Goal: Task Accomplishment & Management: Manage account settings

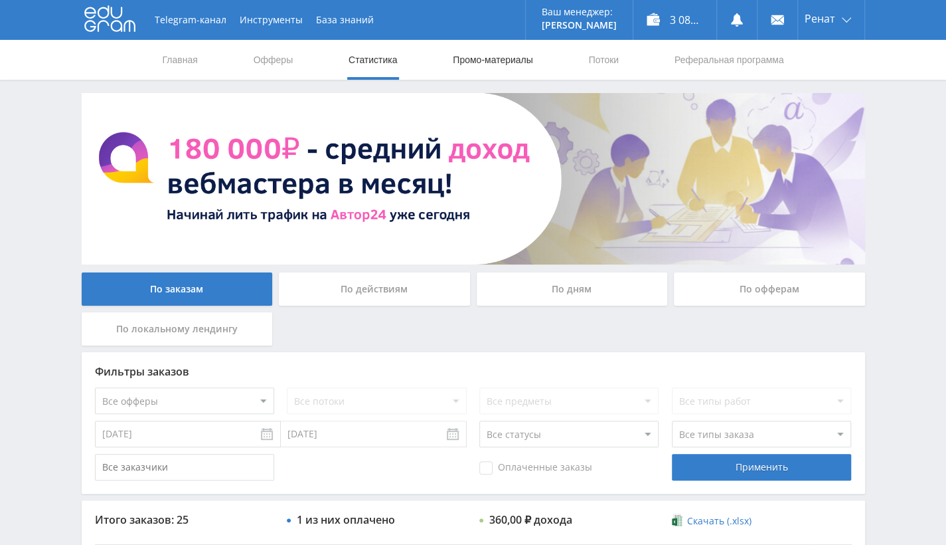
click at [485, 65] on link "Промо-материалы" at bounding box center [493, 60] width 82 height 40
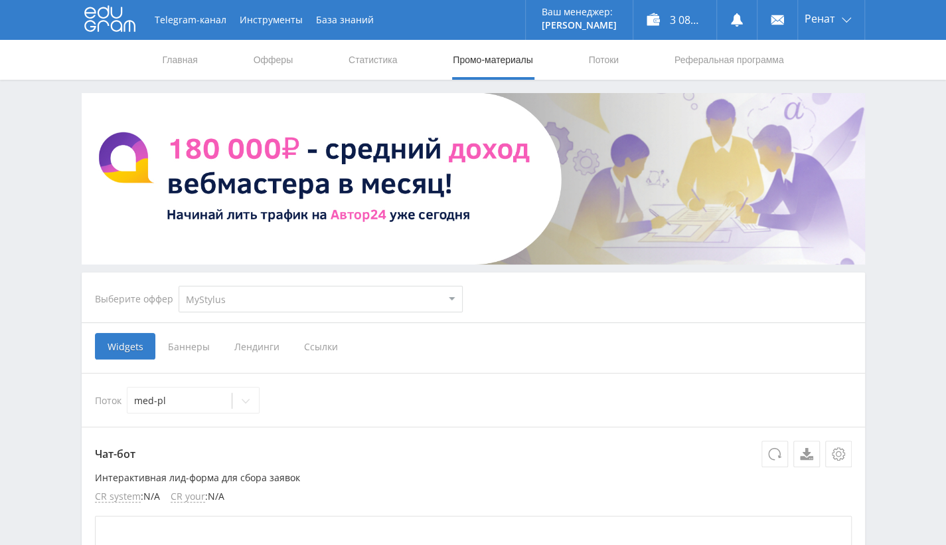
click at [327, 294] on select "MyStylus MyStylus - Revshare Кэмп Studybay Автор24 Studybay [GEOGRAPHIC_DATA] А…" at bounding box center [321, 299] width 284 height 27
select select "340"
click at [179, 286] on select "MyStylus MyStylus - Revshare Кэмп Studybay Автор24 Studybay [GEOGRAPHIC_DATA] А…" at bounding box center [321, 299] width 284 height 27
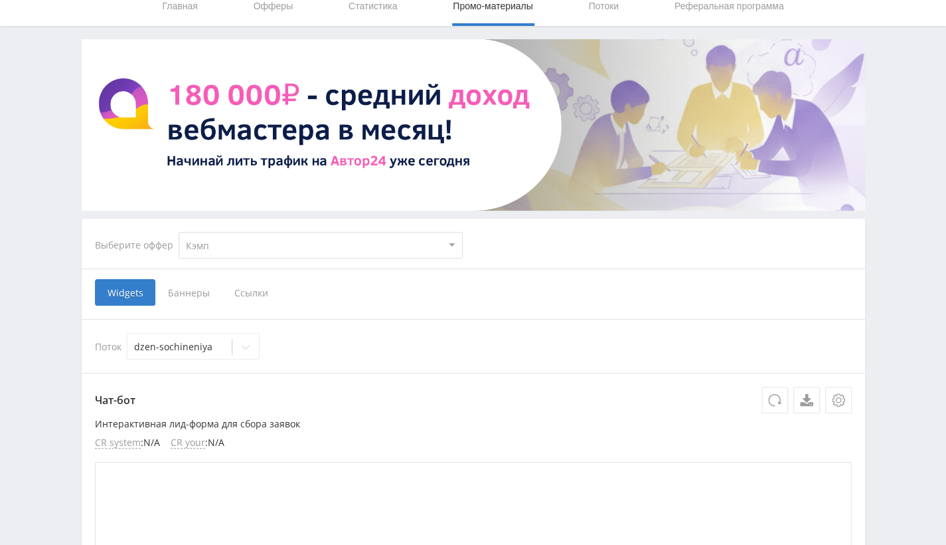
scroll to position [66, 0]
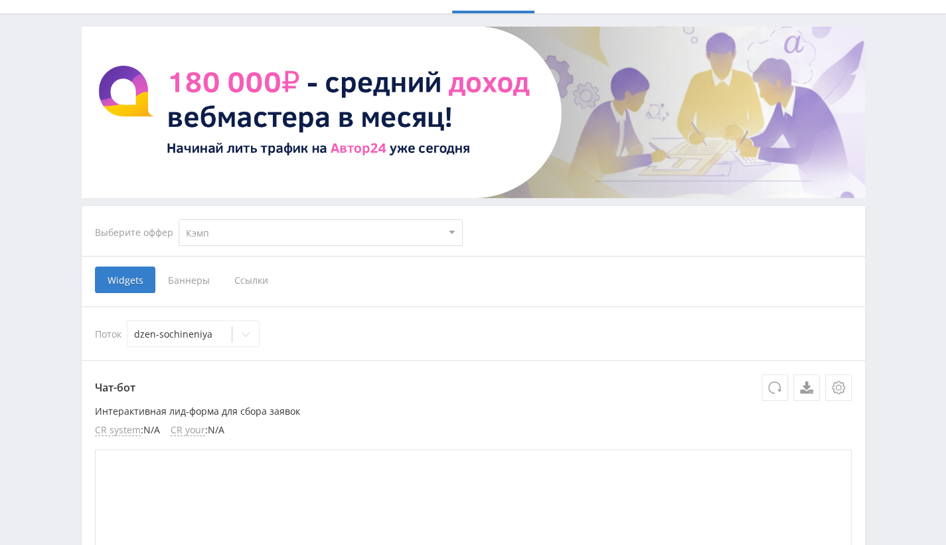
click at [246, 287] on span "Ссылки" at bounding box center [251, 279] width 59 height 27
click at [0, 0] on input "Ссылки" at bounding box center [0, 0] width 0 height 0
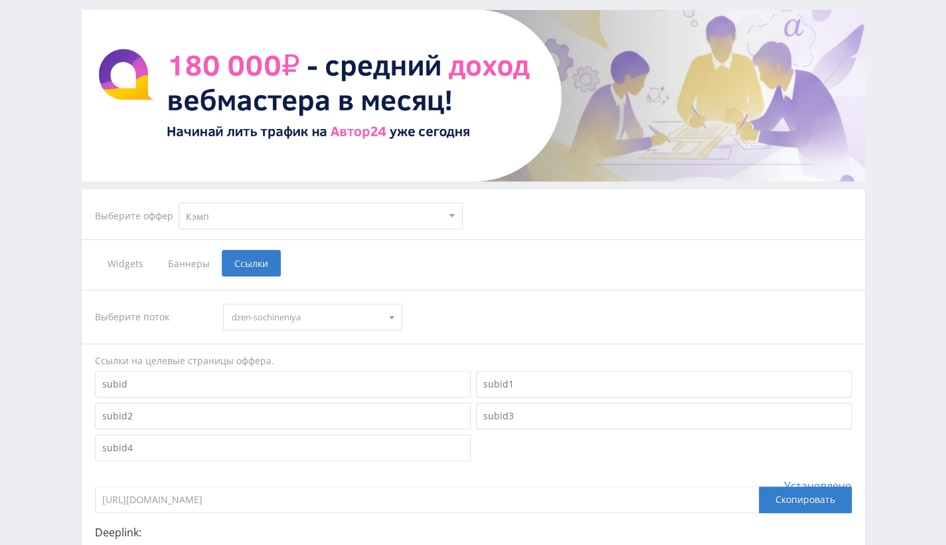
scroll to position [133, 0]
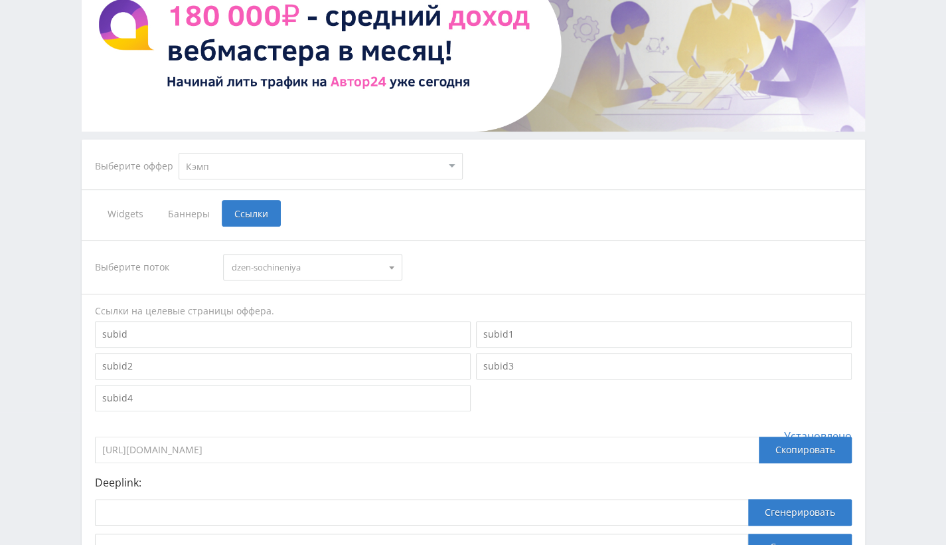
click at [323, 264] on span "dzen-sochineniya" at bounding box center [307, 266] width 150 height 25
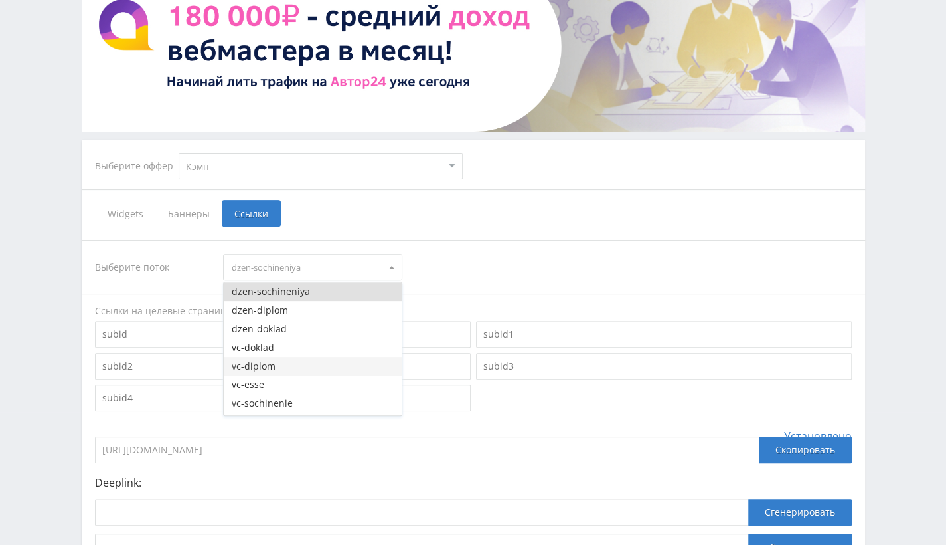
click at [334, 363] on button "vc-diplom" at bounding box center [313, 366] width 178 height 19
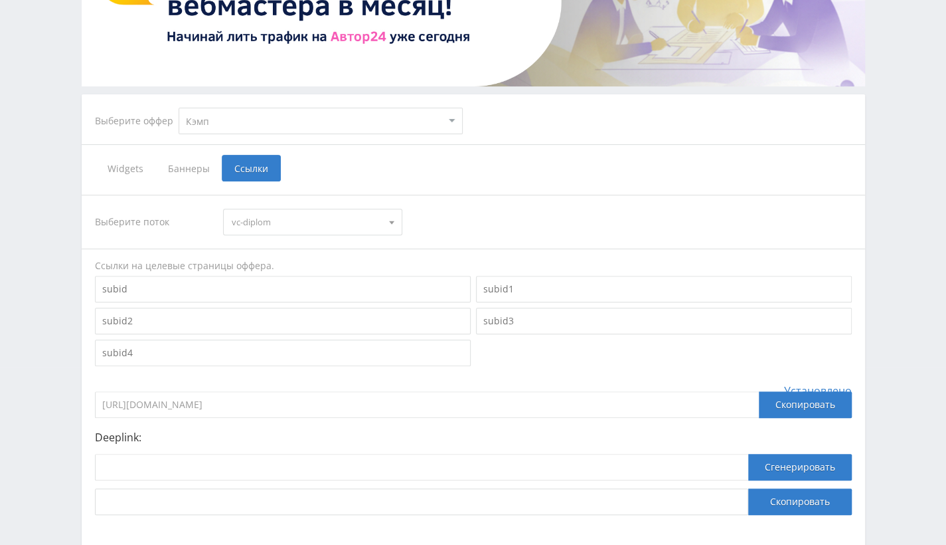
scroll to position [199, 0]
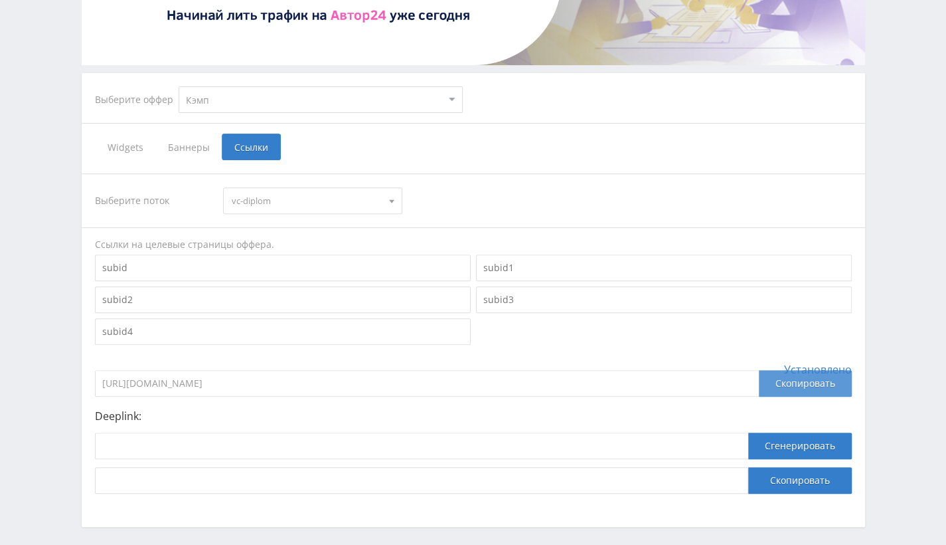
click at [792, 383] on div "Скопировать" at bounding box center [805, 383] width 93 height 27
click at [324, 106] on select "MyStylus MyStylus - Revshare Кэмп Studybay Автор24 Studybay [GEOGRAPHIC_DATA] А…" at bounding box center [321, 99] width 284 height 27
select select "376"
click at [179, 86] on select "MyStylus MyStylus - Revshare Кэмп Studybay Автор24 Studybay [GEOGRAPHIC_DATA] А…" at bounding box center [321, 99] width 284 height 27
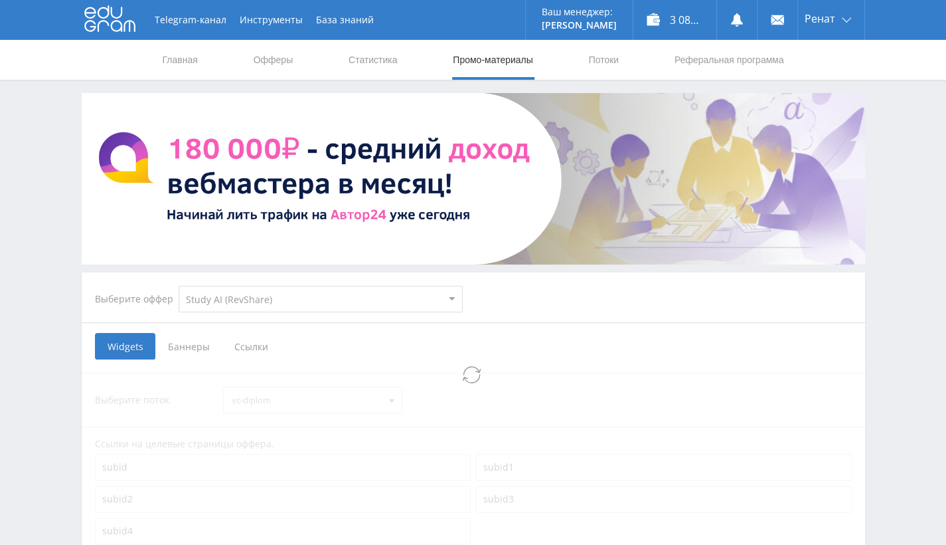
select select "376"
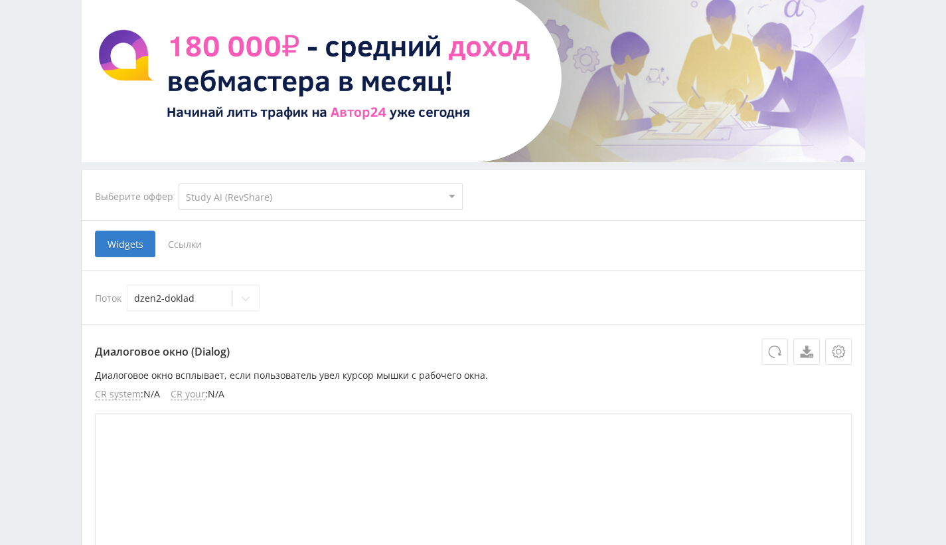
scroll to position [133, 0]
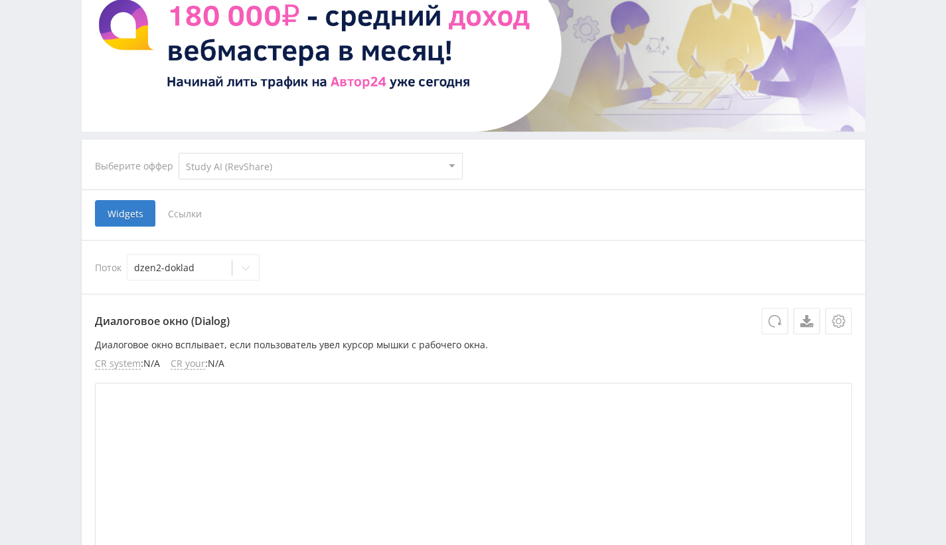
click at [186, 209] on span "Ссылки" at bounding box center [184, 213] width 59 height 27
click at [0, 0] on input "Ссылки" at bounding box center [0, 0] width 0 height 0
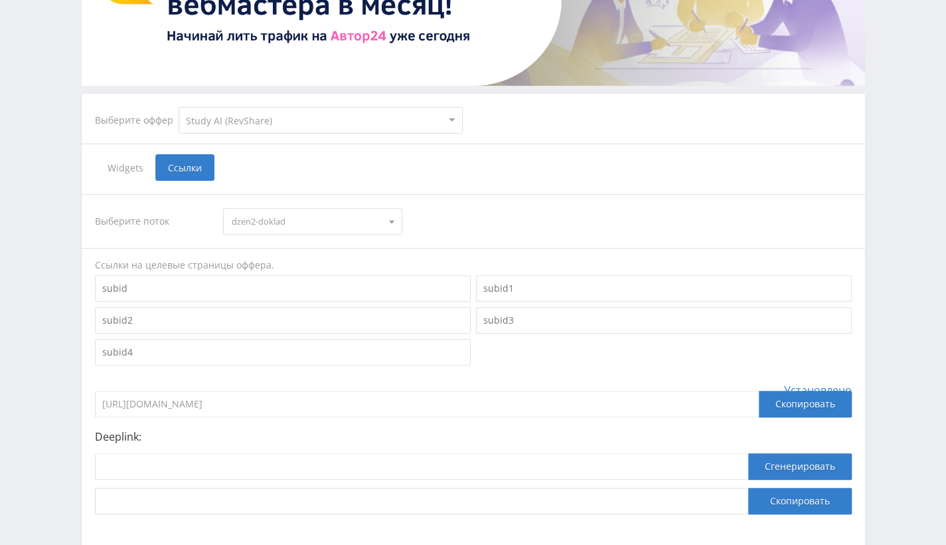
scroll to position [199, 0]
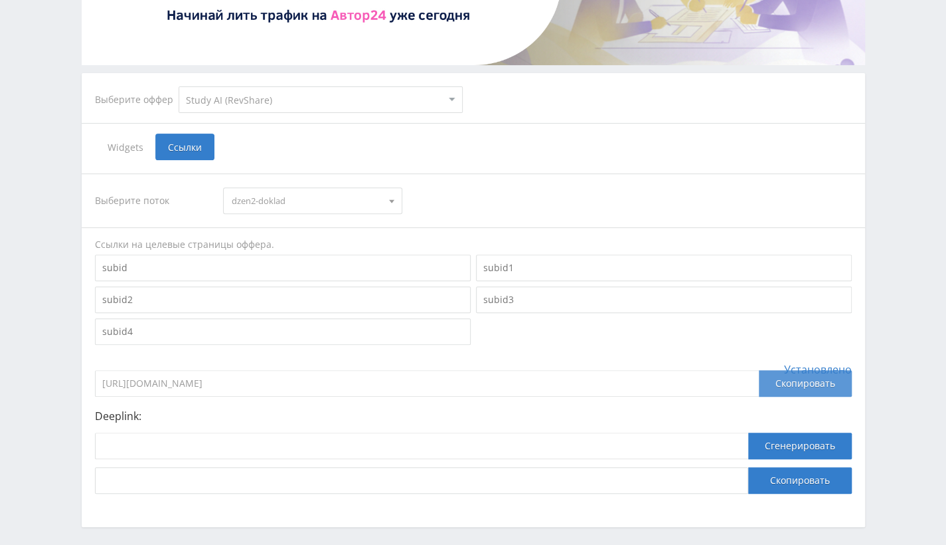
click at [783, 385] on div "Скопировать" at bounding box center [805, 383] width 93 height 27
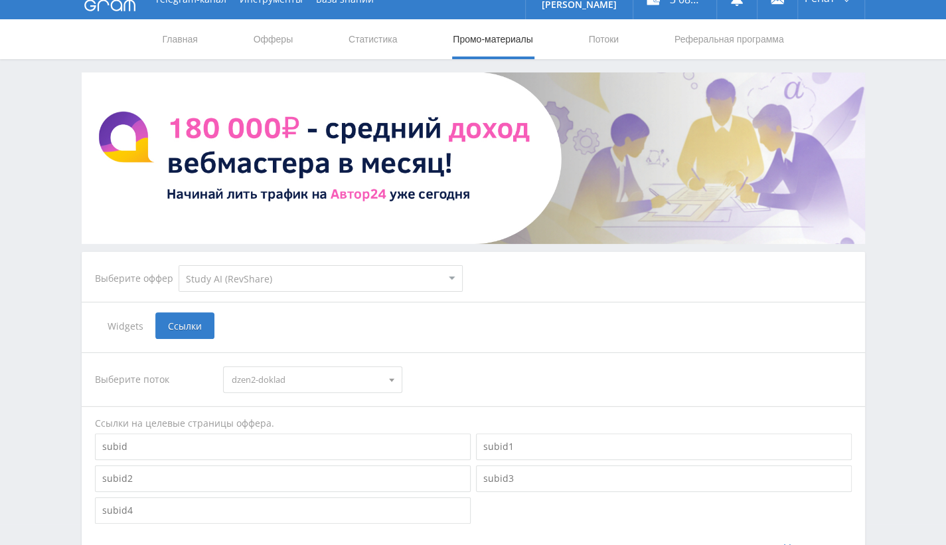
scroll to position [0, 0]
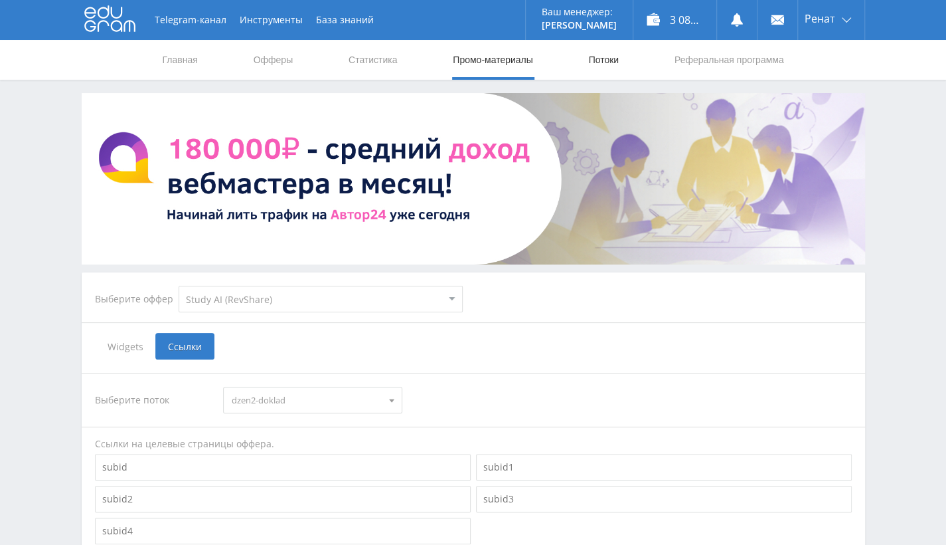
click at [606, 72] on link "Потоки" at bounding box center [603, 60] width 33 height 40
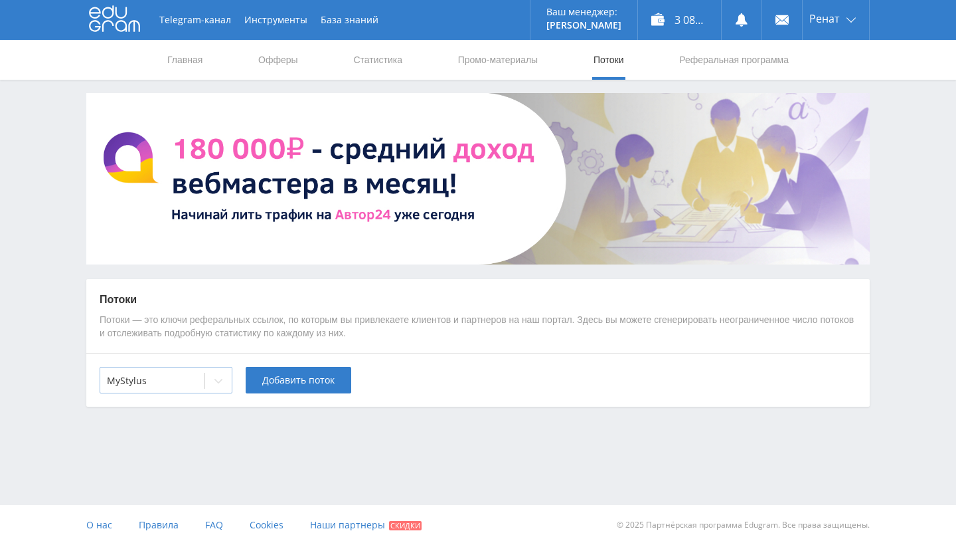
click at [133, 387] on div at bounding box center [152, 380] width 91 height 13
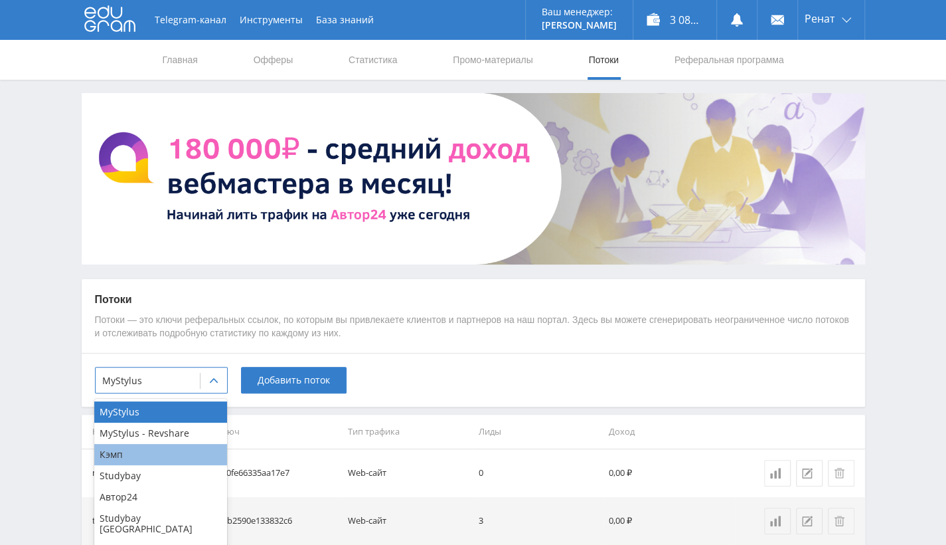
click at [139, 454] on div "Кэмп" at bounding box center [160, 454] width 133 height 21
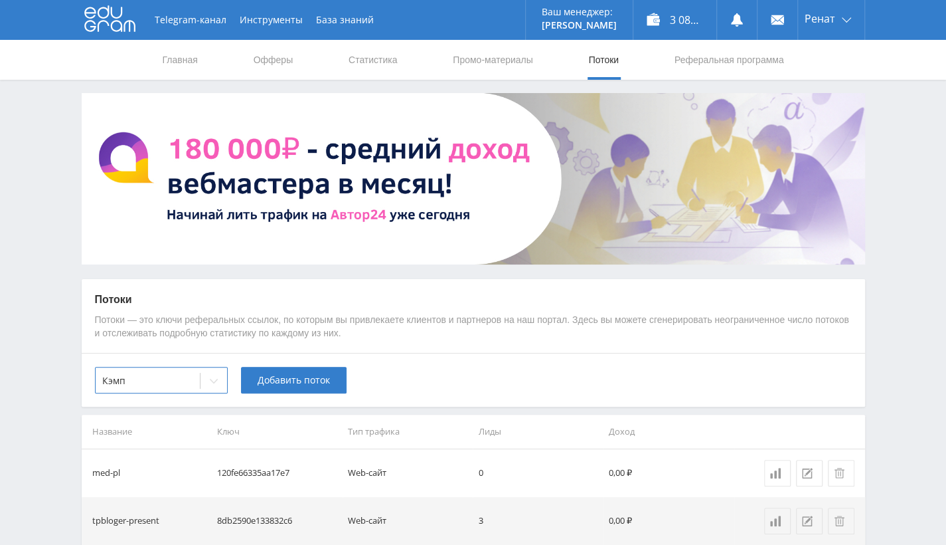
click at [264, 394] on div "option [PERSON_NAME], selected. Кэмп Добавить поток" at bounding box center [474, 380] width 784 height 54
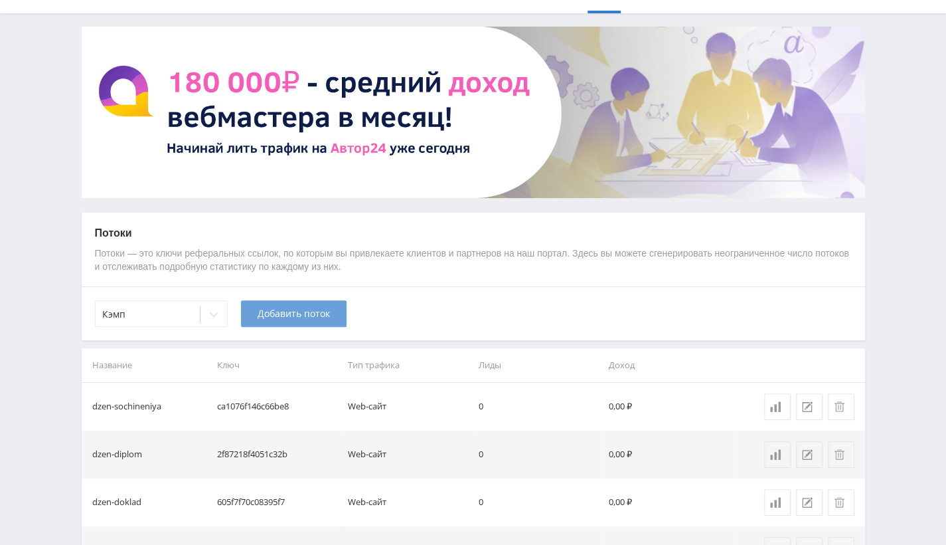
scroll to position [133, 0]
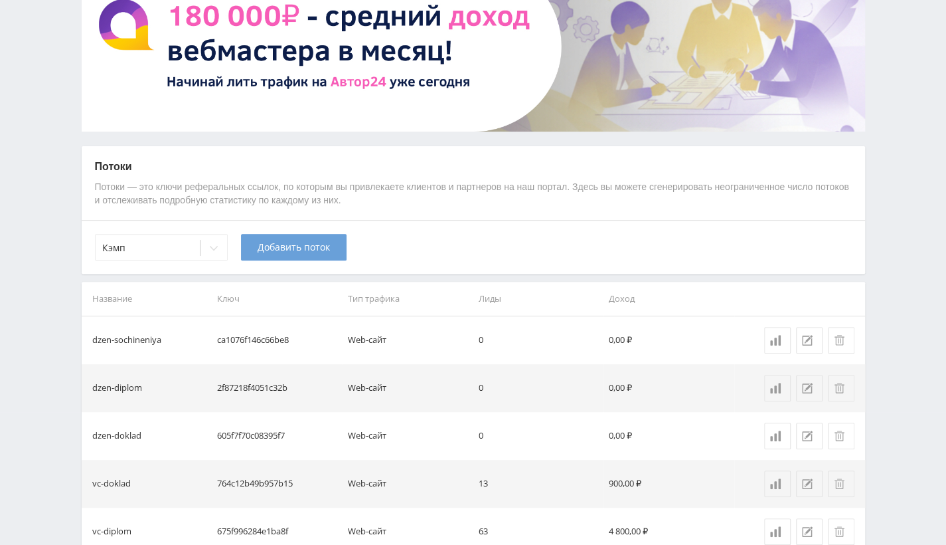
click at [285, 258] on button "Добавить поток" at bounding box center [294, 247] width 106 height 27
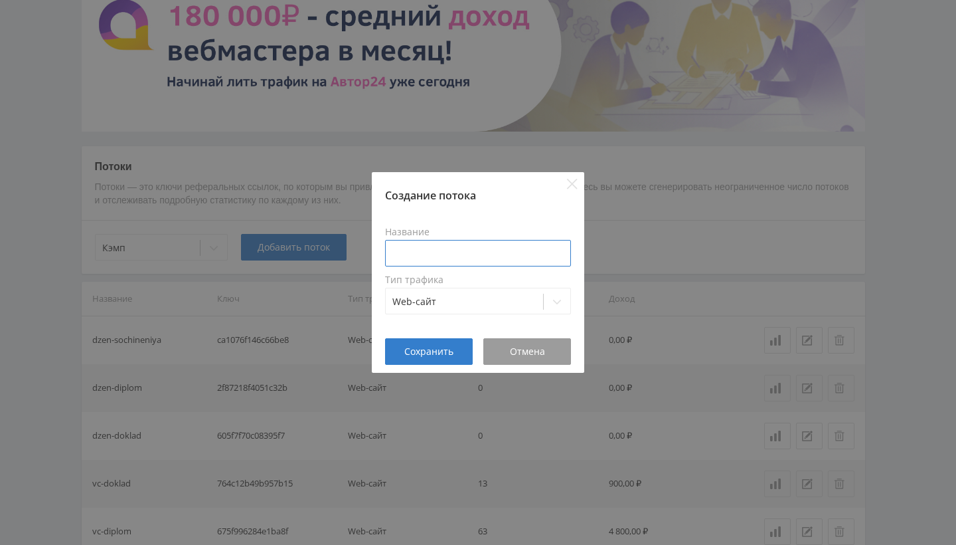
click at [433, 255] on input at bounding box center [478, 253] width 186 height 27
type input "s"
type input "dzen2-diplom"
click at [437, 349] on span "Сохранить" at bounding box center [428, 351] width 49 height 11
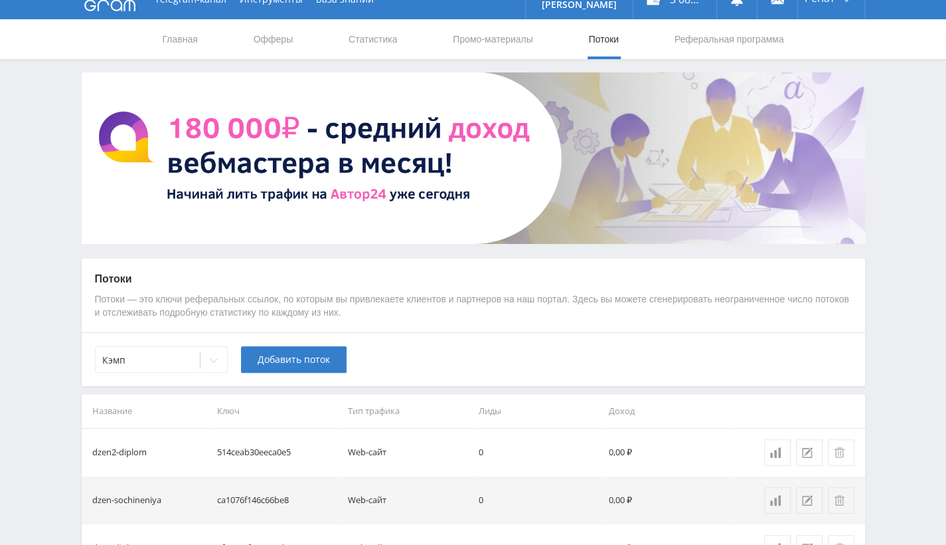
scroll to position [0, 0]
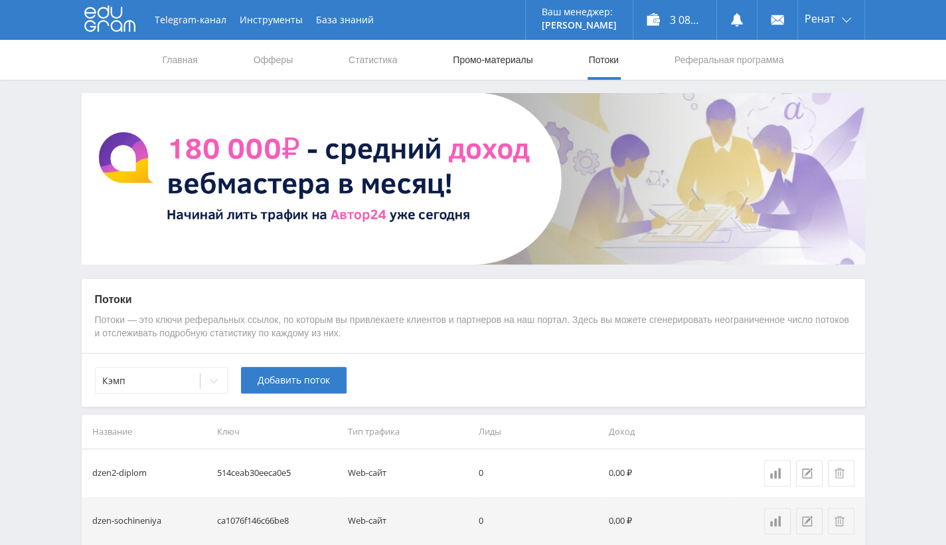
click at [479, 69] on link "Промо-материалы" at bounding box center [493, 60] width 82 height 40
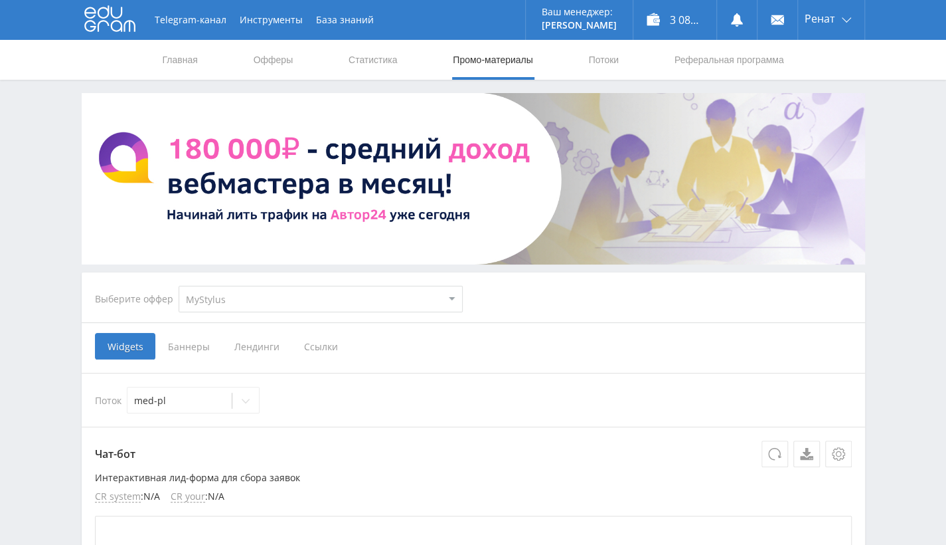
click at [233, 299] on select "MyStylus MyStylus - Revshare Кэмп Studybay Автор24 Studybay [GEOGRAPHIC_DATA] А…" at bounding box center [321, 299] width 284 height 27
select select "340"
click at [179, 286] on select "MyStylus MyStylus - Revshare Кэмп Studybay Автор24 Studybay [GEOGRAPHIC_DATA] А…" at bounding box center [321, 299] width 284 height 27
select select "340"
click at [254, 343] on span "Ссылки" at bounding box center [251, 346] width 59 height 27
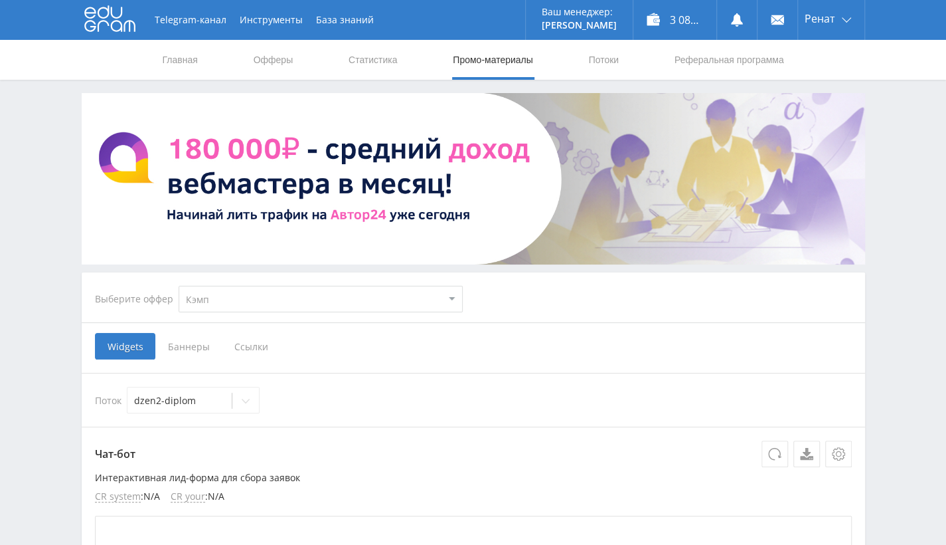
click at [0, 0] on input "Ссылки" at bounding box center [0, 0] width 0 height 0
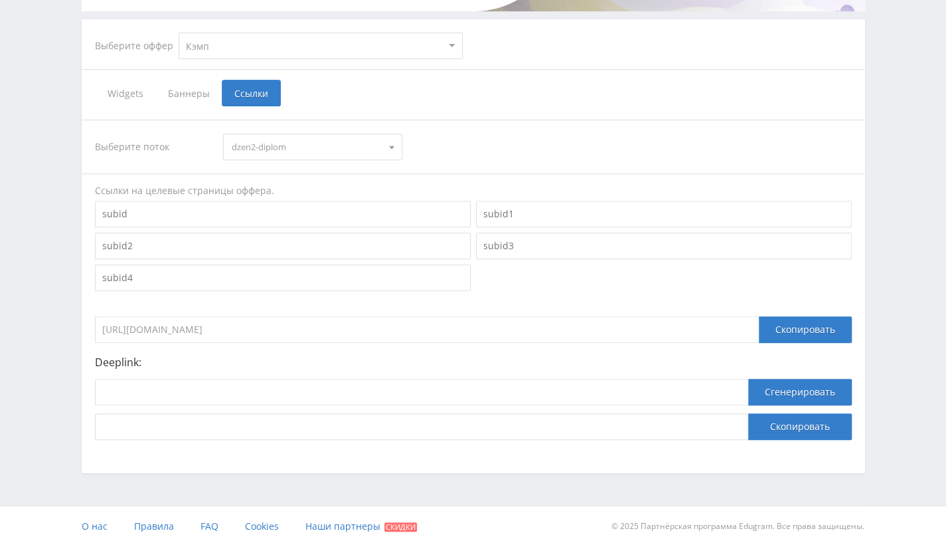
scroll to position [254, 0]
click at [817, 327] on div "Скопировать" at bounding box center [805, 328] width 93 height 27
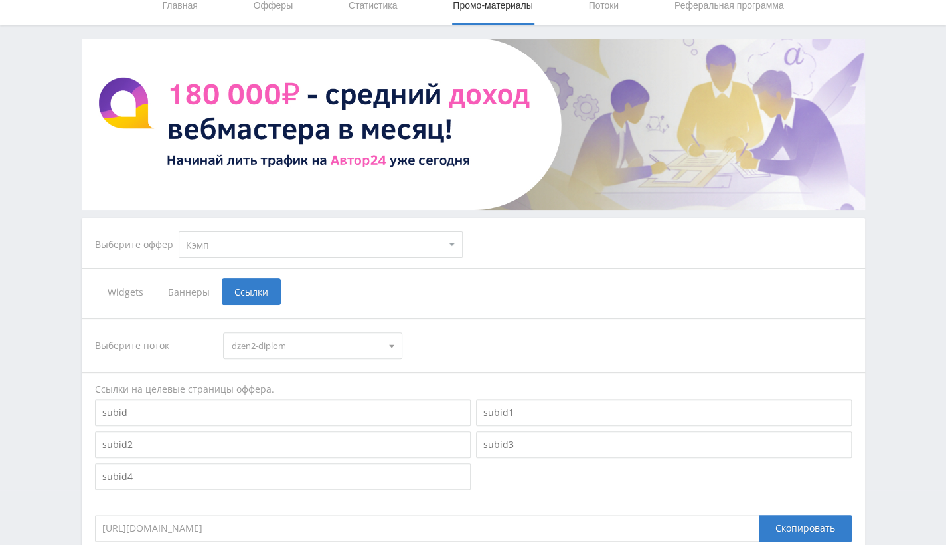
scroll to position [54, 0]
click at [369, 242] on select "MyStylus MyStylus - Revshare Кэмп Studybay Автор24 Studybay [GEOGRAPHIC_DATA] А…" at bounding box center [321, 244] width 284 height 27
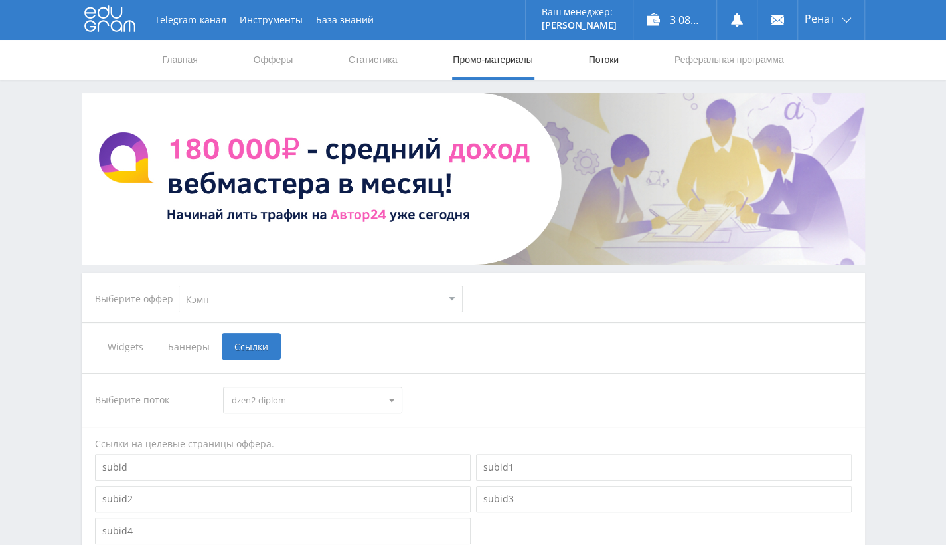
click at [589, 62] on link "Потоки" at bounding box center [603, 60] width 33 height 40
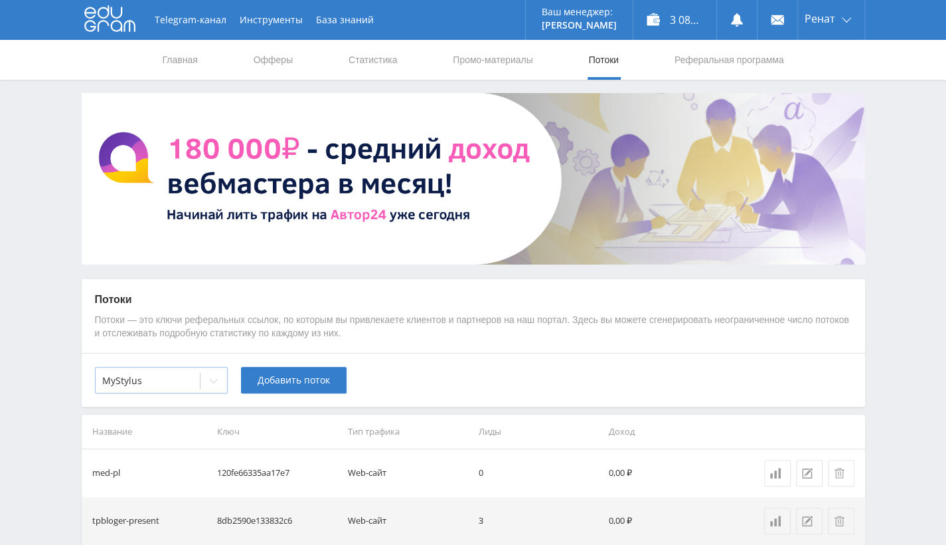
click at [155, 375] on div at bounding box center [147, 380] width 91 height 13
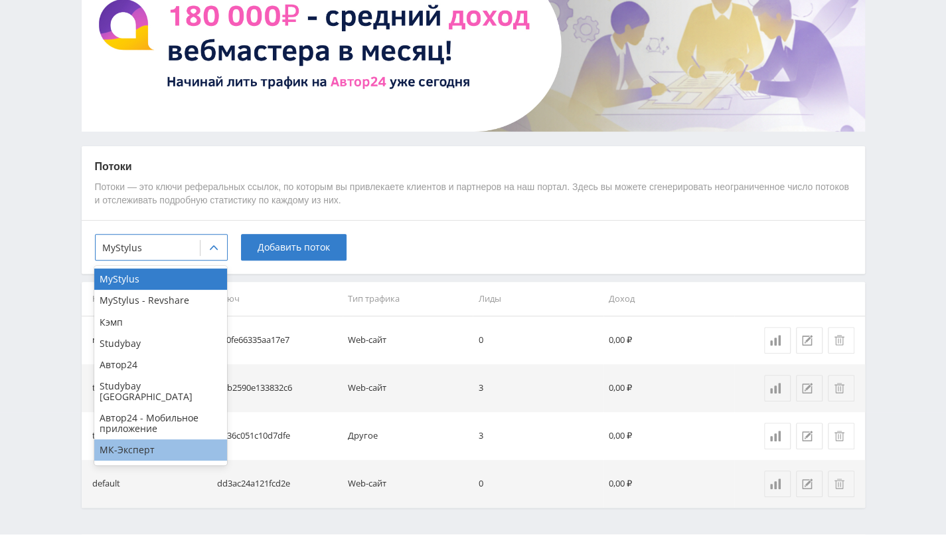
scroll to position [8, 0]
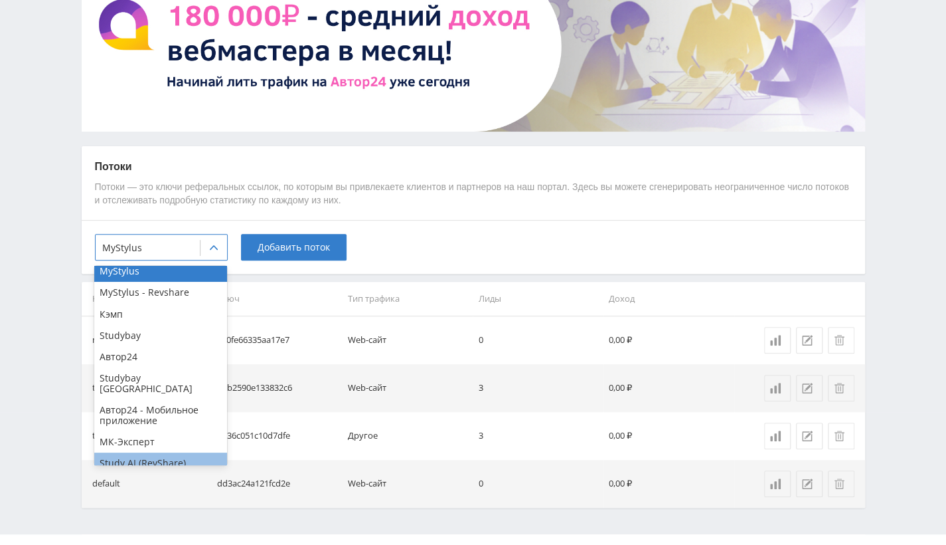
click at [155, 452] on div "Study AI (RevShare)" at bounding box center [160, 462] width 133 height 21
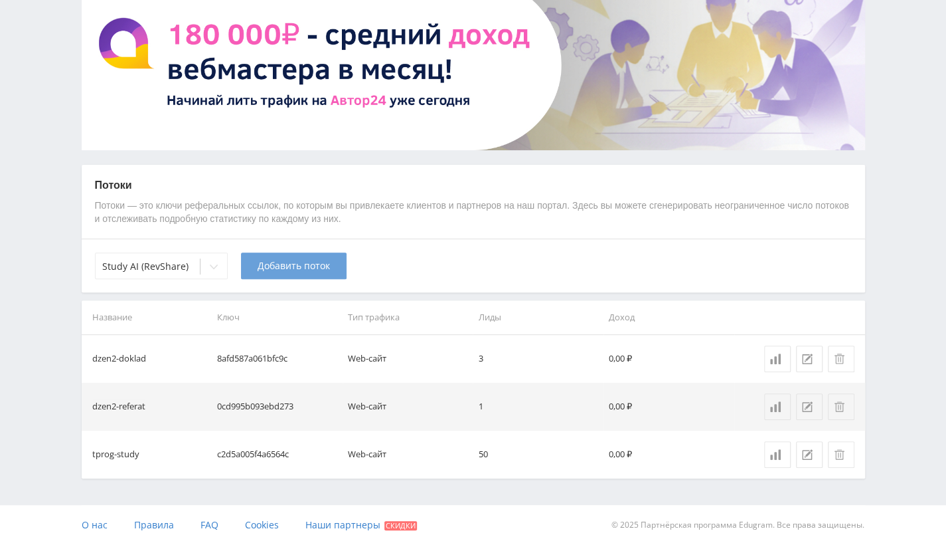
click at [278, 258] on button "Добавить поток" at bounding box center [294, 265] width 106 height 27
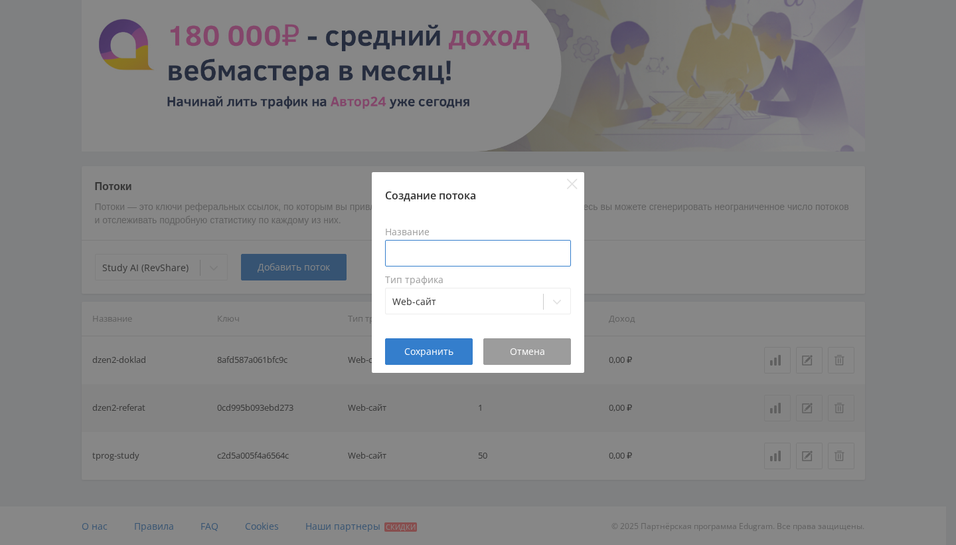
click at [434, 242] on input at bounding box center [478, 253] width 186 height 27
type input "dzen2-diplom"
click at [422, 351] on span "Сохранить" at bounding box center [428, 351] width 49 height 11
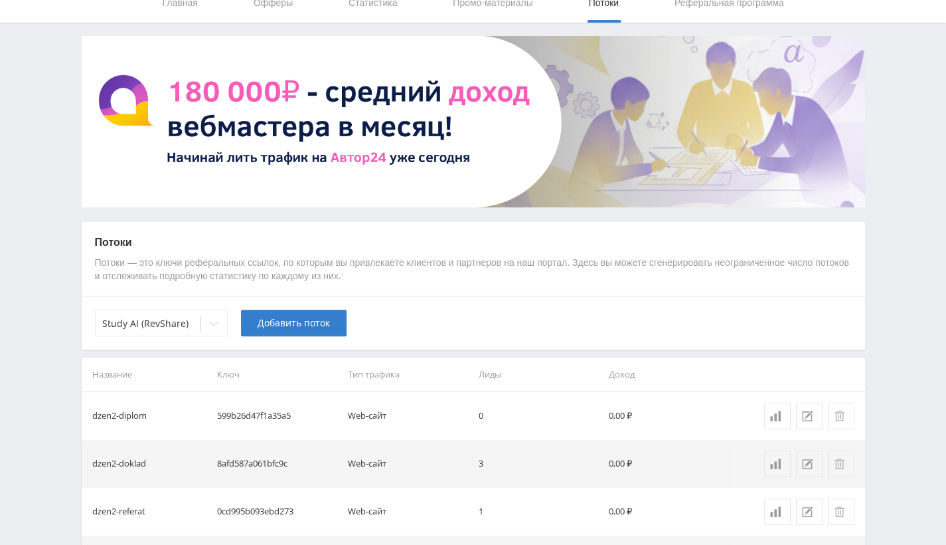
scroll to position [0, 0]
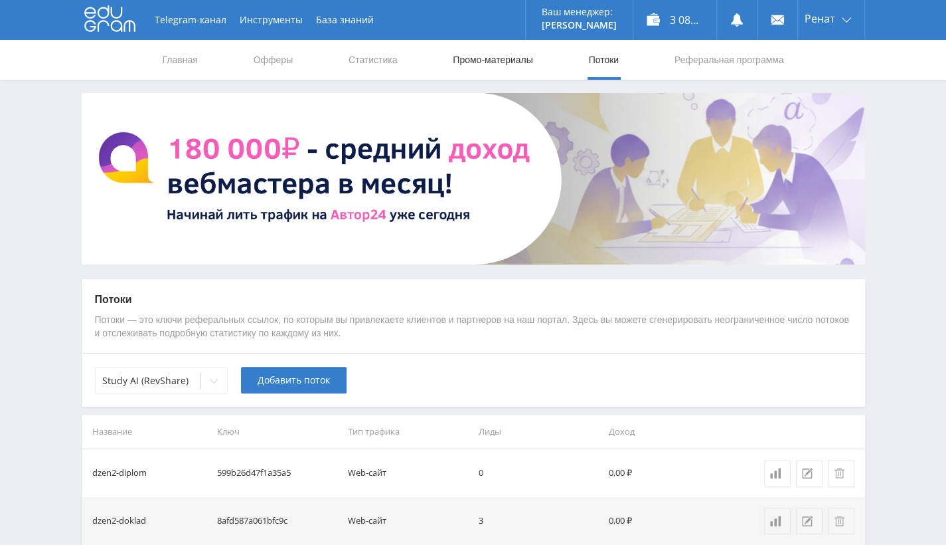
click at [454, 53] on link "Промо-материалы" at bounding box center [493, 60] width 82 height 40
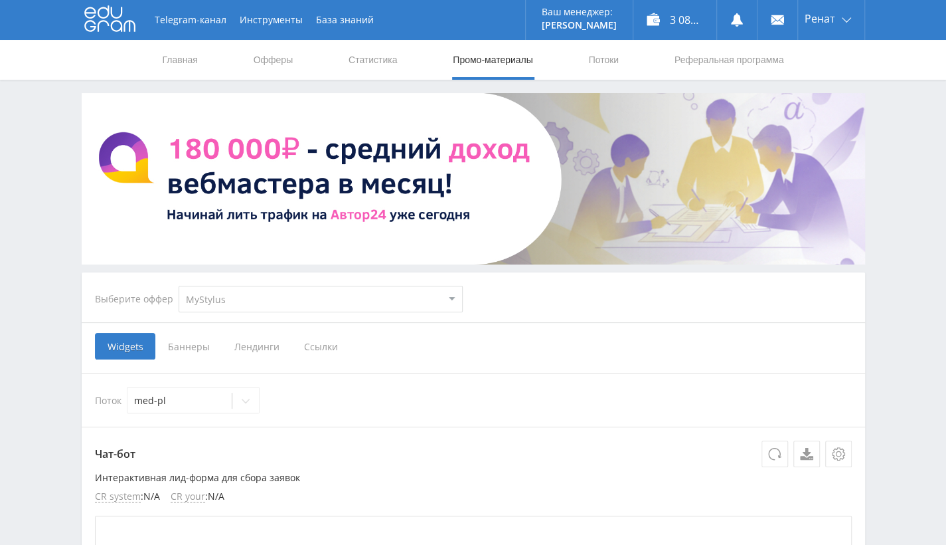
click at [270, 302] on select "MyStylus MyStylus - Revshare Кэмп Studybay Автор24 Studybay [GEOGRAPHIC_DATA] А…" at bounding box center [321, 299] width 284 height 27
select select "376"
click at [179, 286] on select "MyStylus MyStylus - Revshare Кэмп Studybay Автор24 Studybay [GEOGRAPHIC_DATA] А…" at bounding box center [321, 299] width 284 height 27
select select "376"
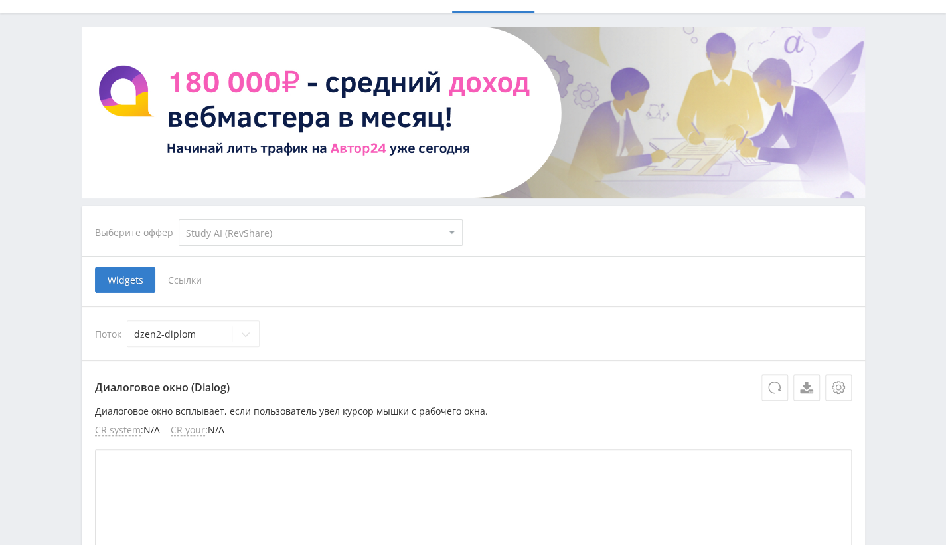
click at [185, 288] on span "Ссылки" at bounding box center [184, 279] width 59 height 27
click at [0, 0] on input "Ссылки" at bounding box center [0, 0] width 0 height 0
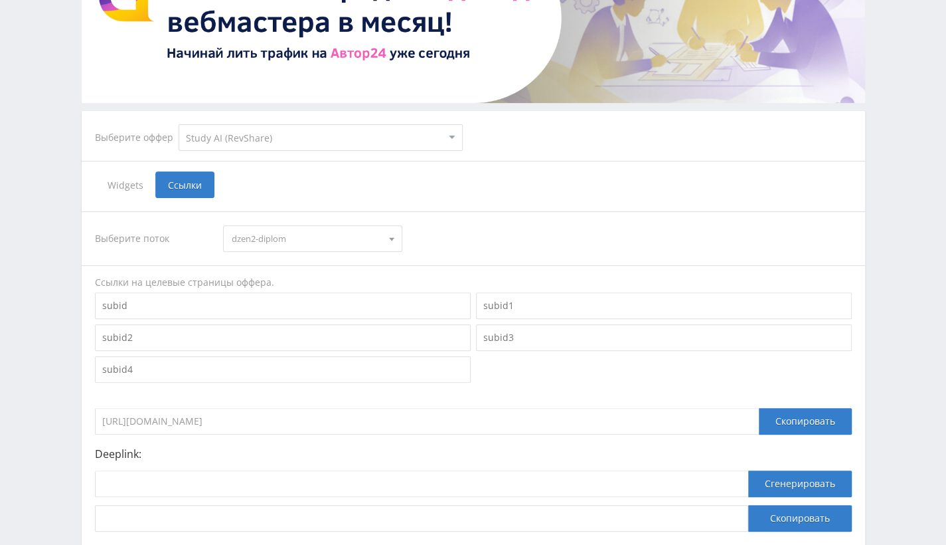
scroll to position [199, 0]
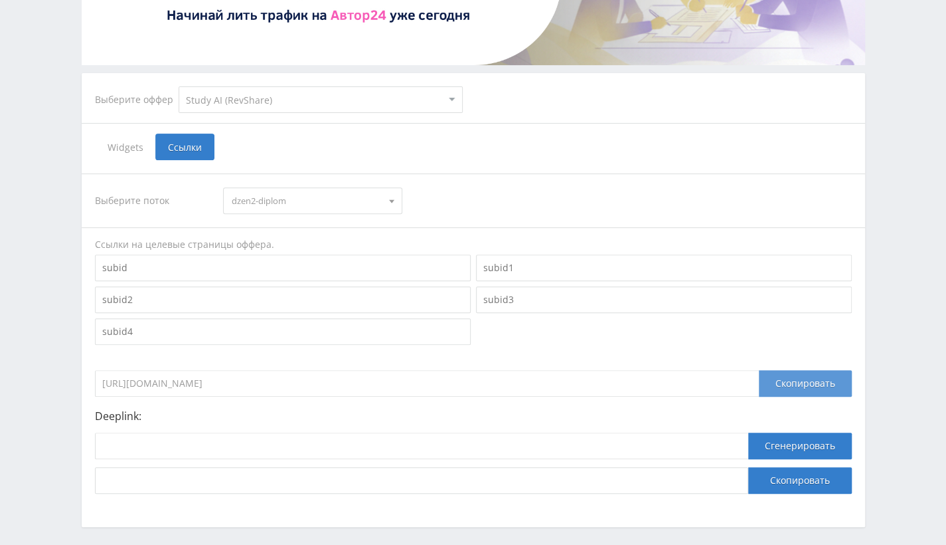
click at [786, 378] on div "Скопировать" at bounding box center [805, 383] width 93 height 27
click at [206, 448] on input at bounding box center [421, 445] width 653 height 27
paste input "[URL]"
type input "[URL]"
click at [776, 441] on button "Сгенерировать" at bounding box center [800, 445] width 104 height 27
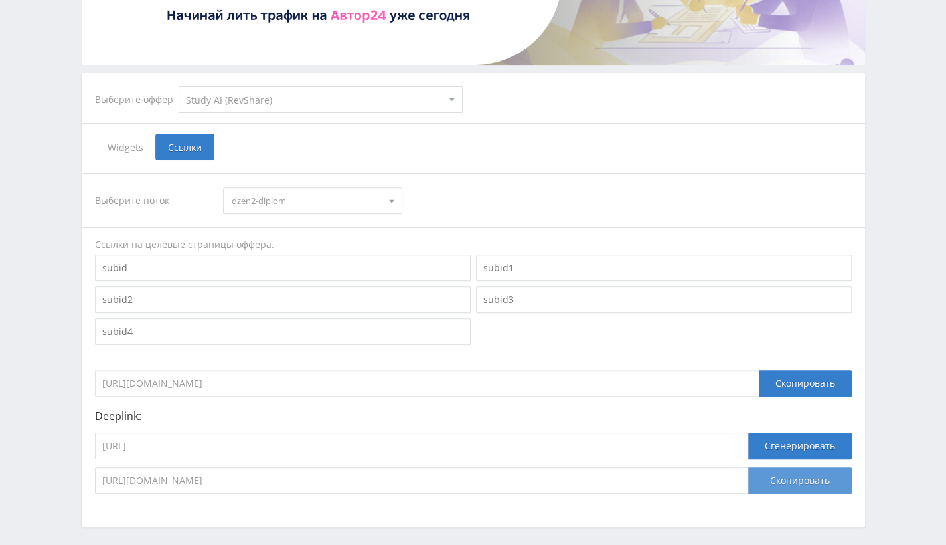
click at [795, 481] on button "Скопировать" at bounding box center [800, 480] width 104 height 27
click at [296, 100] on select "MyStylus MyStylus - Revshare Кэмп Studybay Автор24 Studybay [GEOGRAPHIC_DATA] А…" at bounding box center [321, 99] width 284 height 27
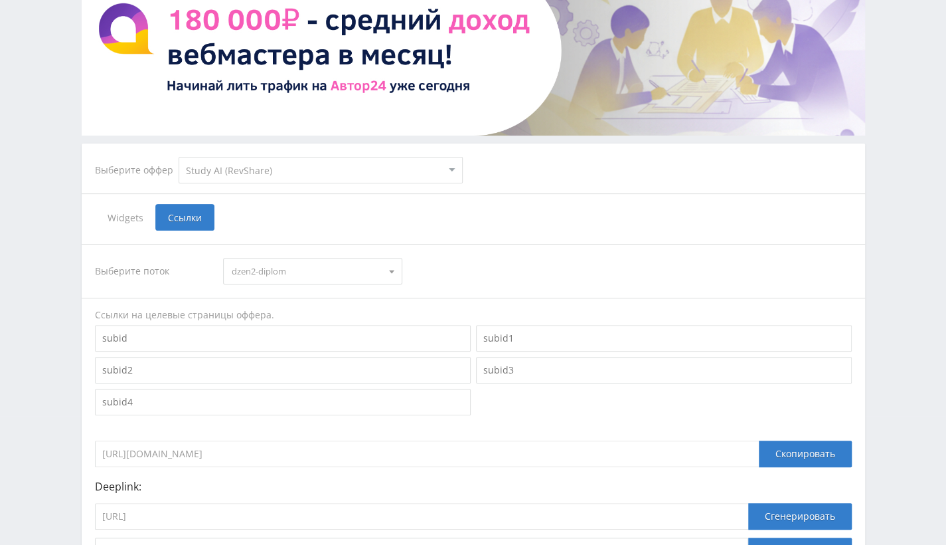
scroll to position [0, 0]
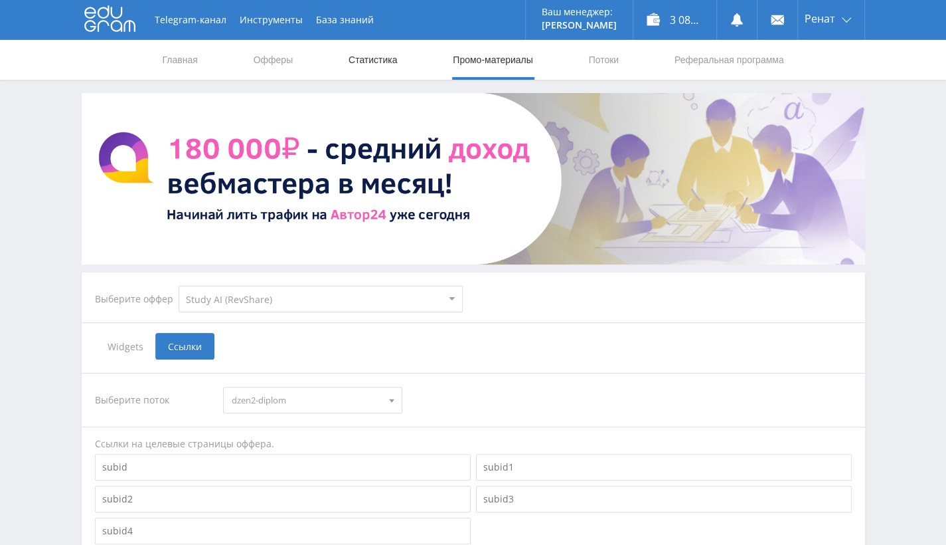
click at [383, 46] on link "Статистика" at bounding box center [373, 60] width 52 height 40
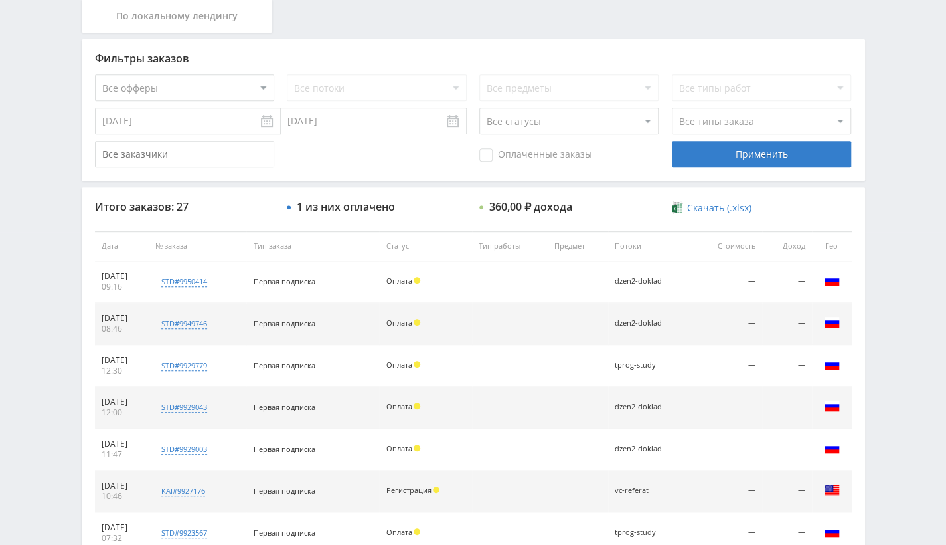
scroll to position [333, 0]
